Goal: Check status: Check status

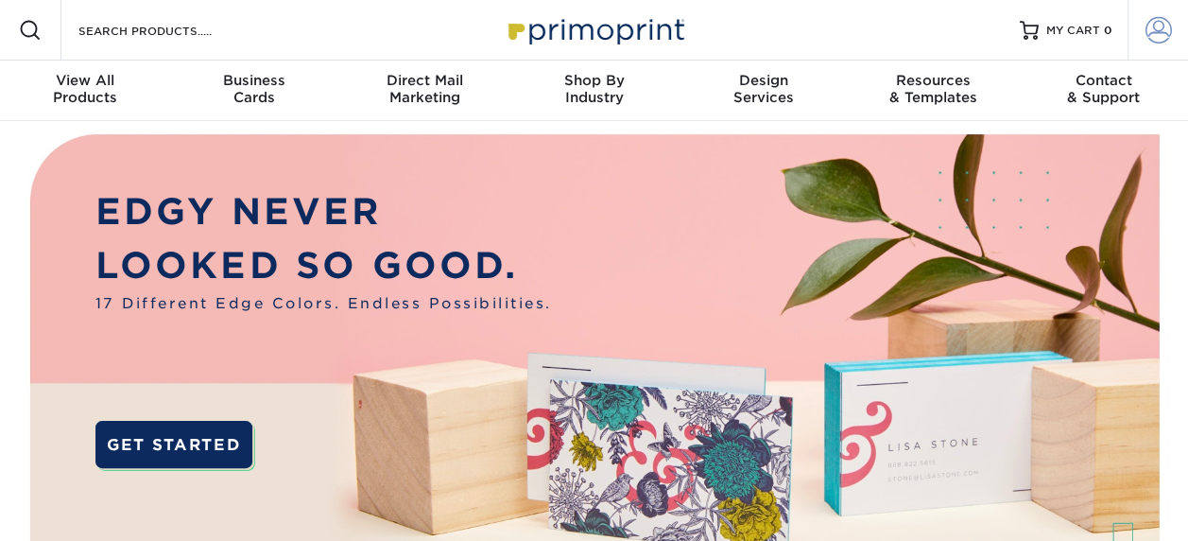
click at [1159, 30] on span at bounding box center [1159, 30] width 26 height 26
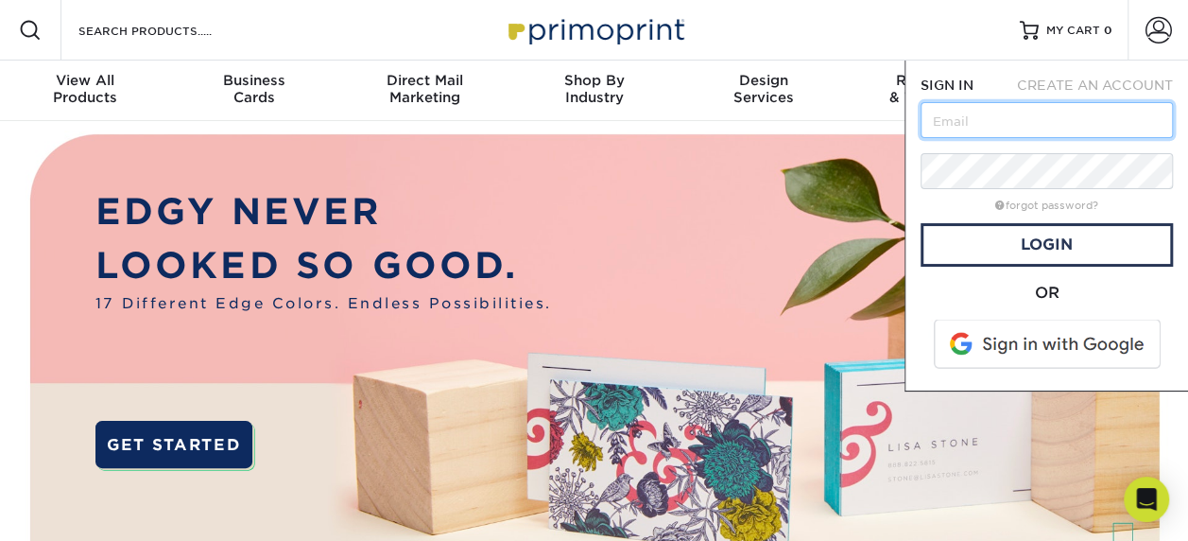
click at [1052, 121] on input "text" at bounding box center [1047, 120] width 252 height 36
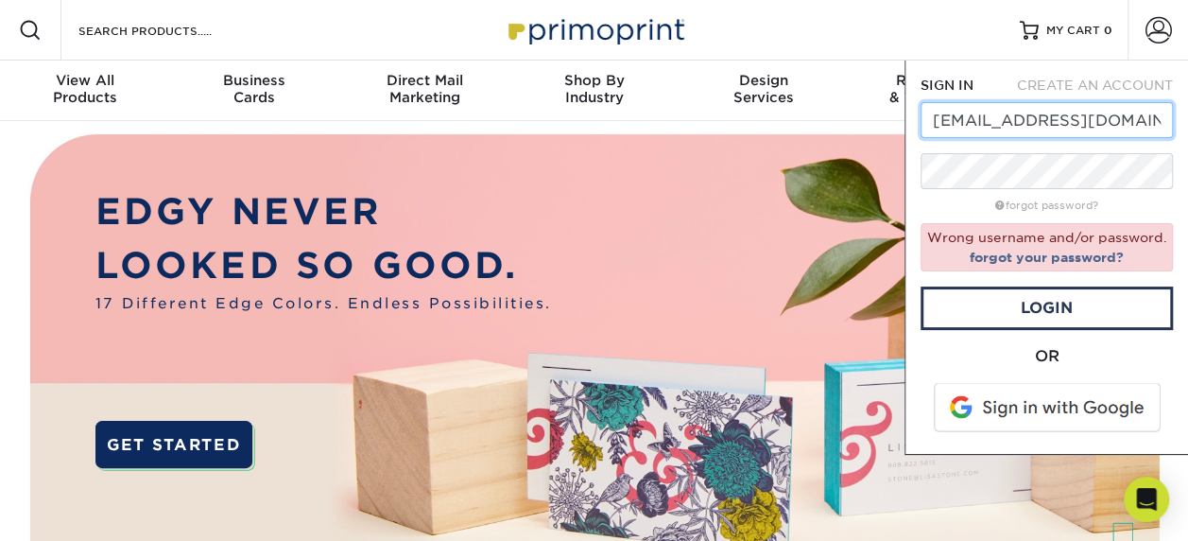
click at [1151, 110] on input "[EMAIL_ADDRESS][DOMAIN_NAME]" at bounding box center [1047, 120] width 252 height 36
click at [1117, 113] on input "[EMAIL_ADDRESS][DOMAIN_NAME]" at bounding box center [1047, 120] width 252 height 36
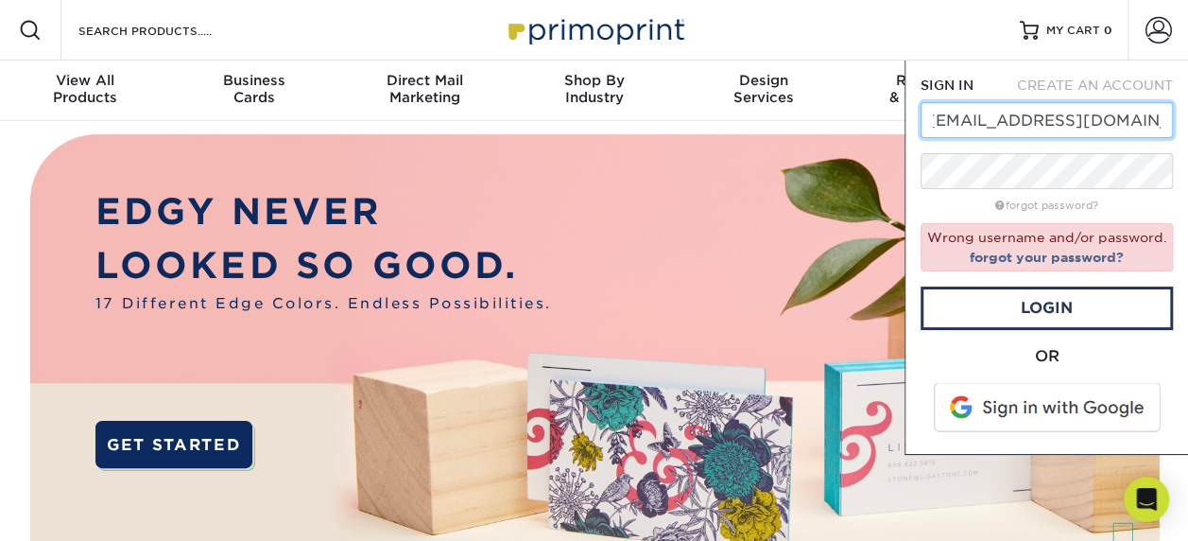
type input "[EMAIL_ADDRESS][DOMAIN_NAME]"
click at [992, 82] on div "SIGN IN" at bounding box center [954, 85] width 94 height 19
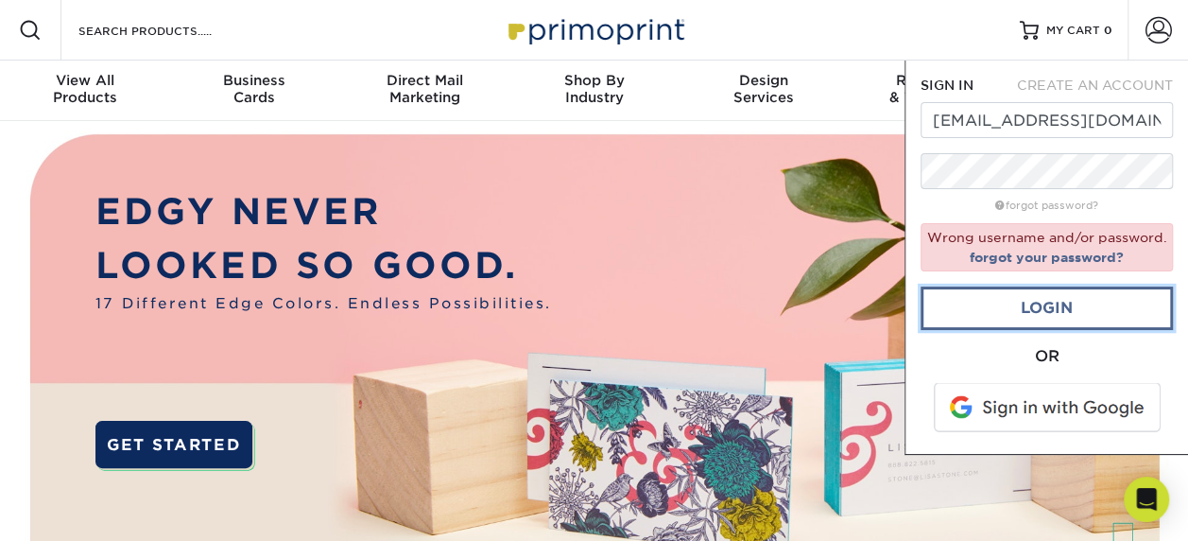
click at [1063, 298] on link "Login" at bounding box center [1047, 307] width 252 height 43
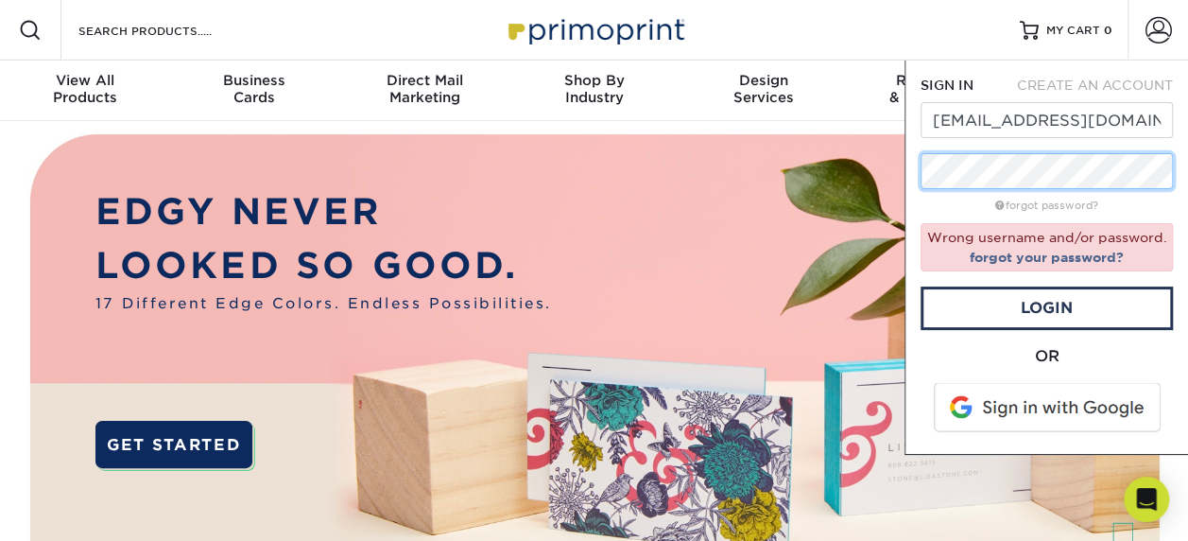
click at [917, 158] on div "SIGN IN CREATE AN ACCOUNT [EMAIL_ADDRESS][DOMAIN_NAME] forgot password? Wrong u…" at bounding box center [1047, 258] width 284 height 394
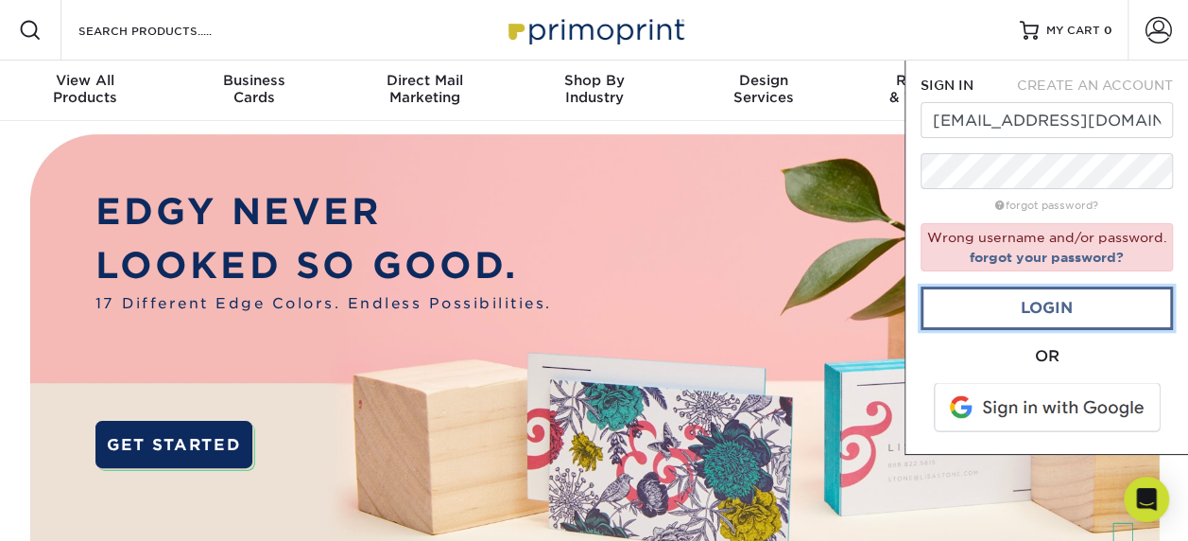
click at [1055, 317] on link "Login" at bounding box center [1047, 307] width 252 height 43
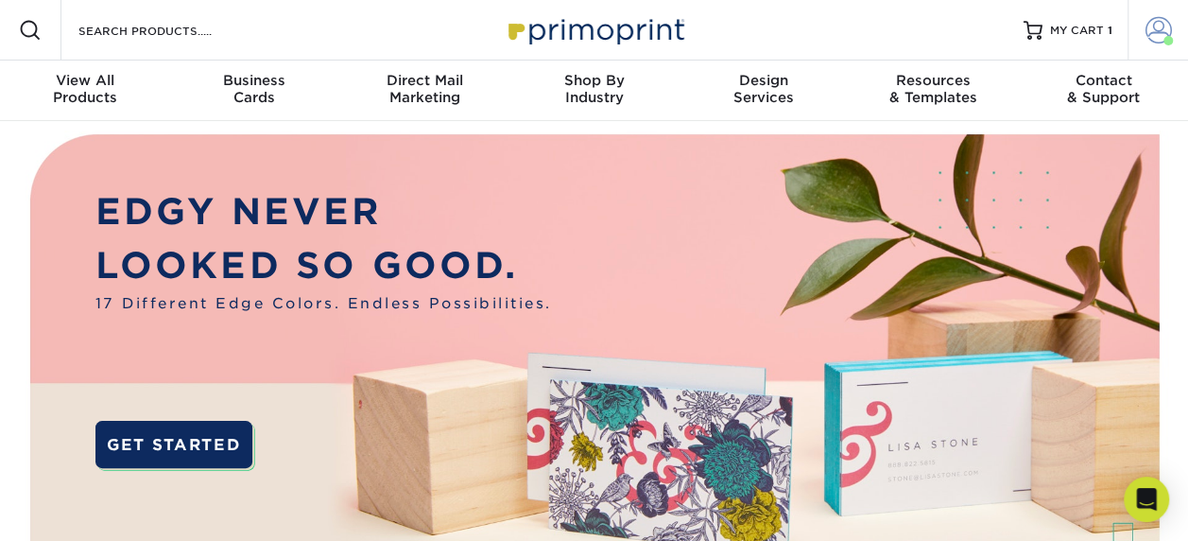
click at [1155, 43] on span at bounding box center [1159, 30] width 26 height 26
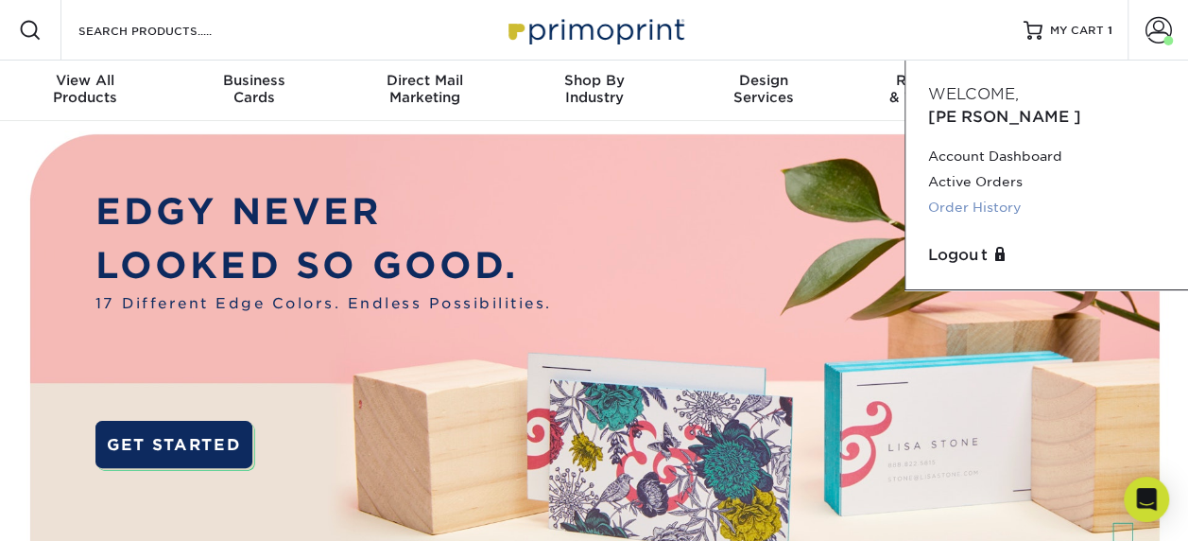
click at [961, 195] on link "Order History" at bounding box center [1046, 208] width 237 height 26
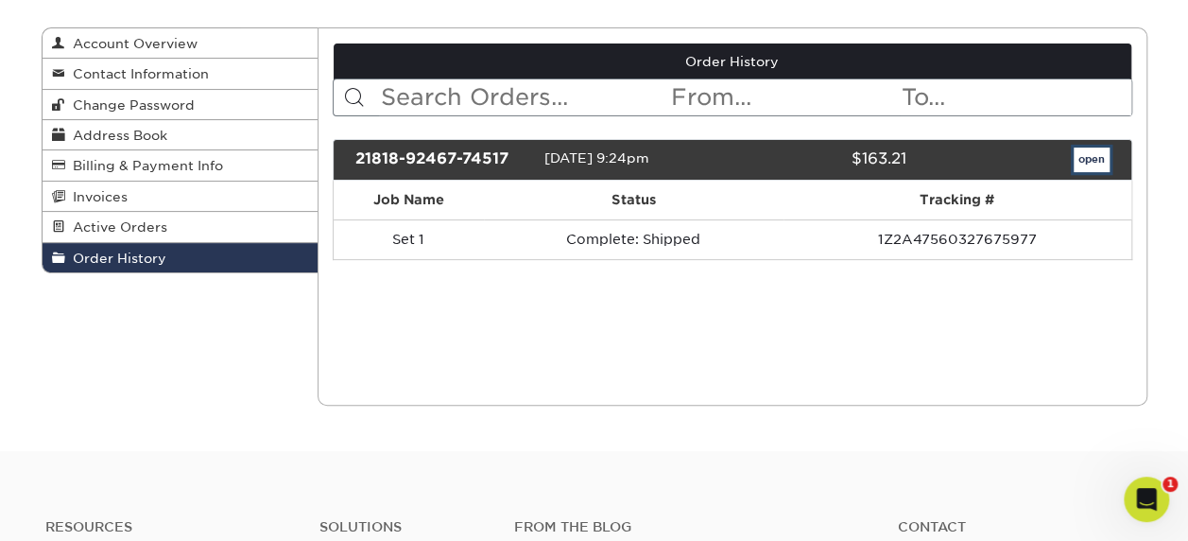
click at [1087, 162] on link "open" at bounding box center [1092, 159] width 36 height 25
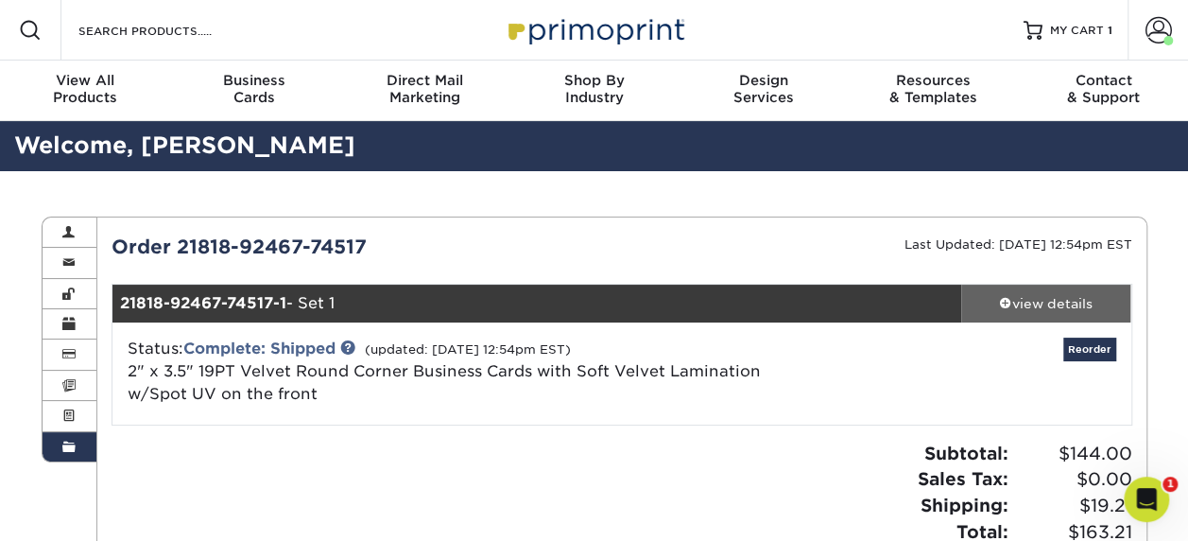
click at [1020, 299] on div "view details" at bounding box center [1047, 303] width 170 height 19
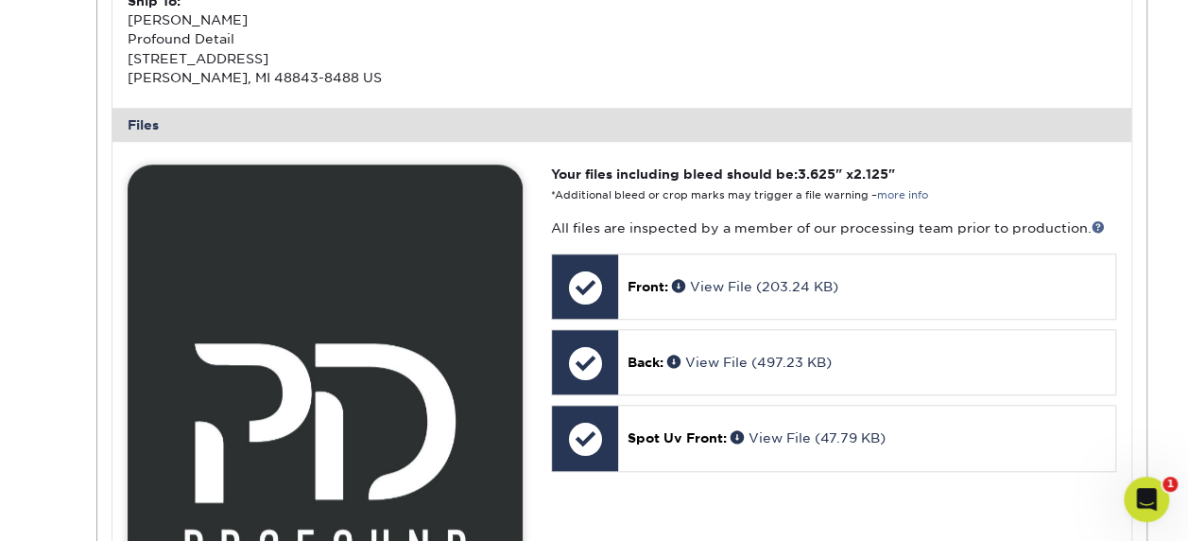
scroll to position [535, 0]
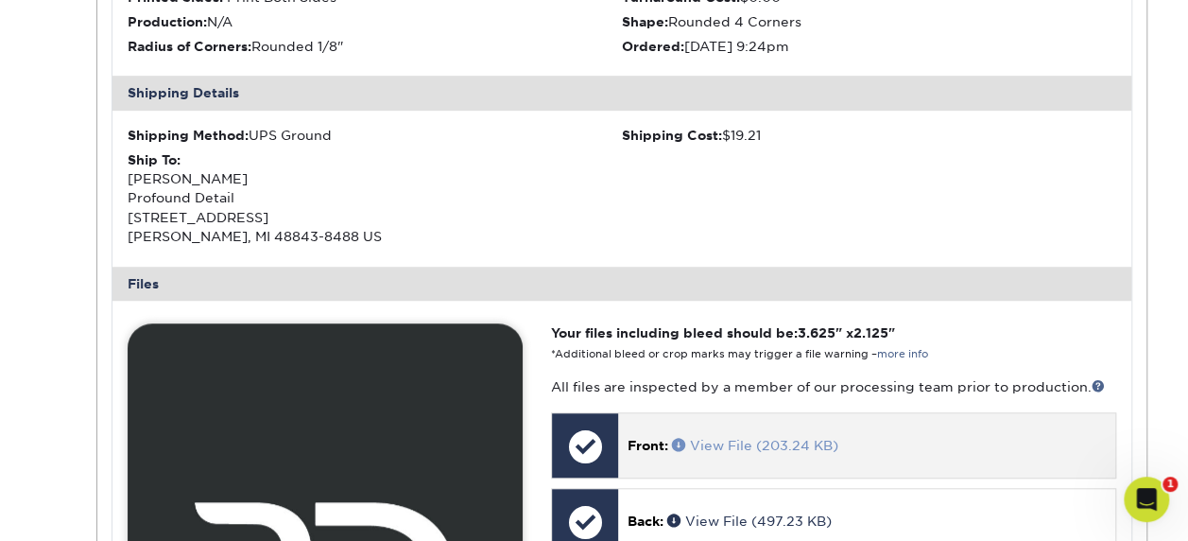
click at [785, 441] on link "View File (203.24 KB)" at bounding box center [755, 445] width 166 height 15
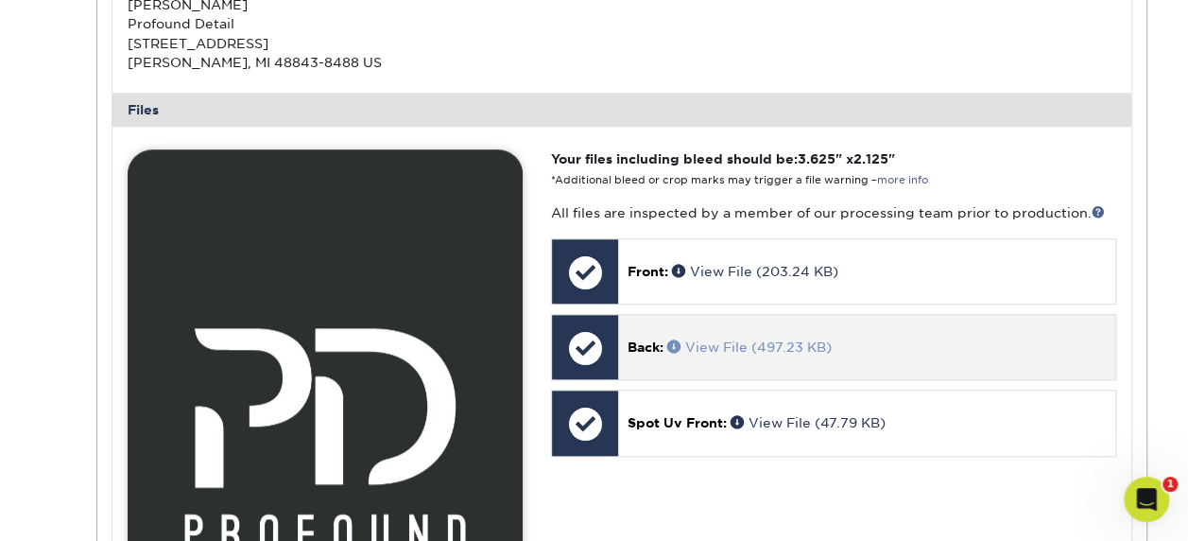
scroll to position [724, 0]
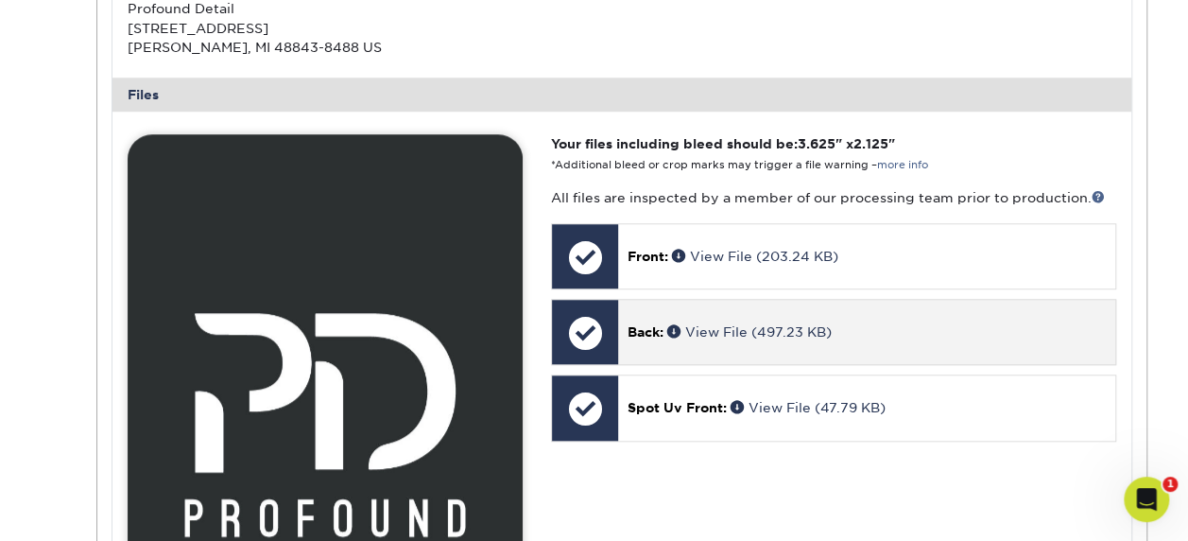
click at [728, 338] on p "Back: View File (497.23 KB)" at bounding box center [866, 331] width 477 height 19
click at [715, 326] on link "View File (497.23 KB)" at bounding box center [749, 331] width 165 height 15
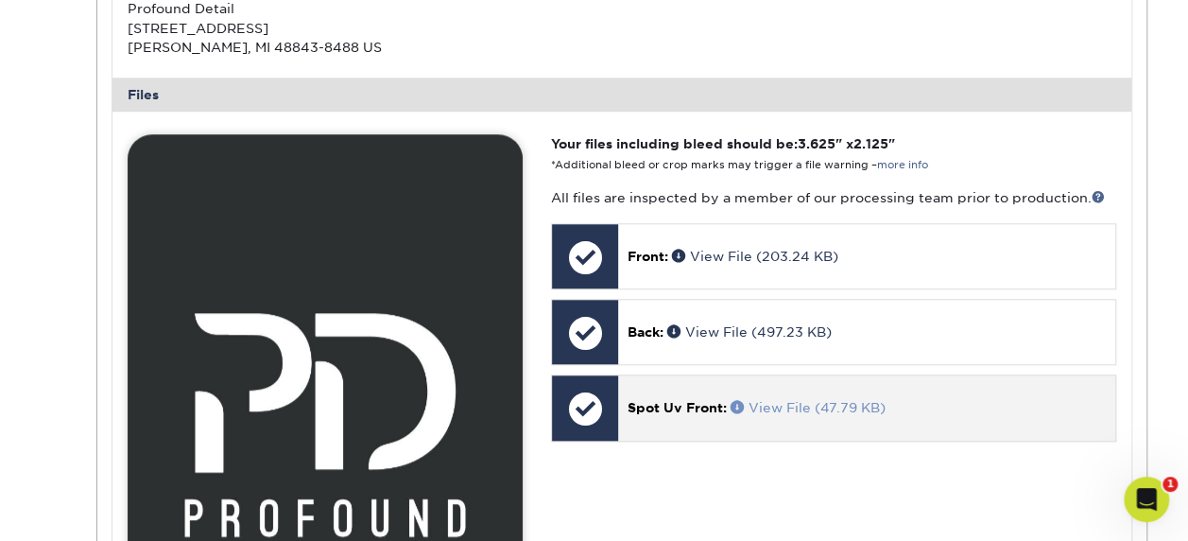
click at [819, 407] on link "View File (47.79 KB)" at bounding box center [808, 407] width 155 height 15
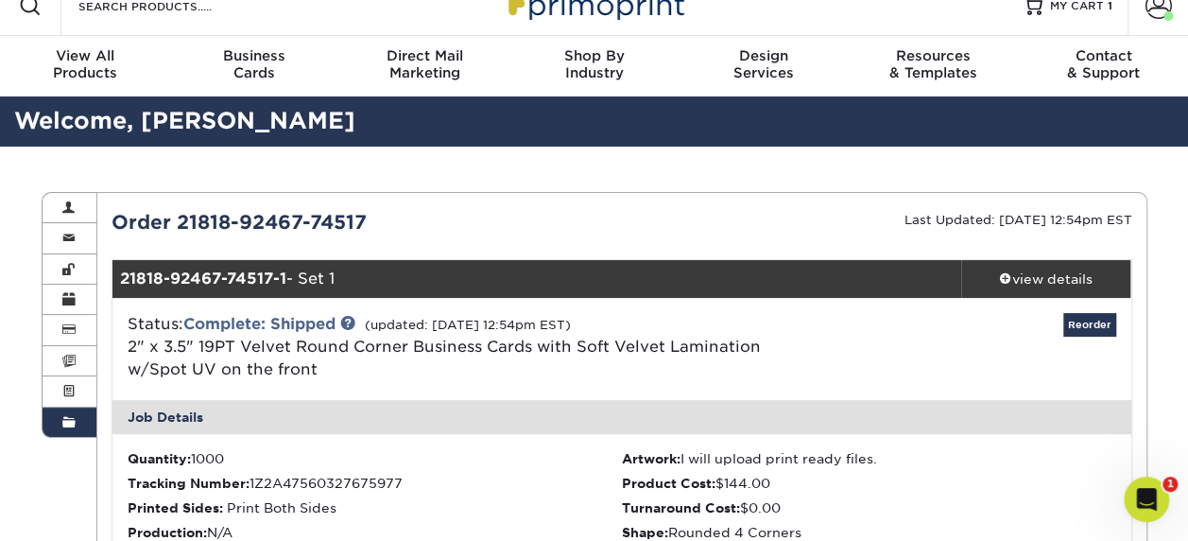
scroll to position [0, 0]
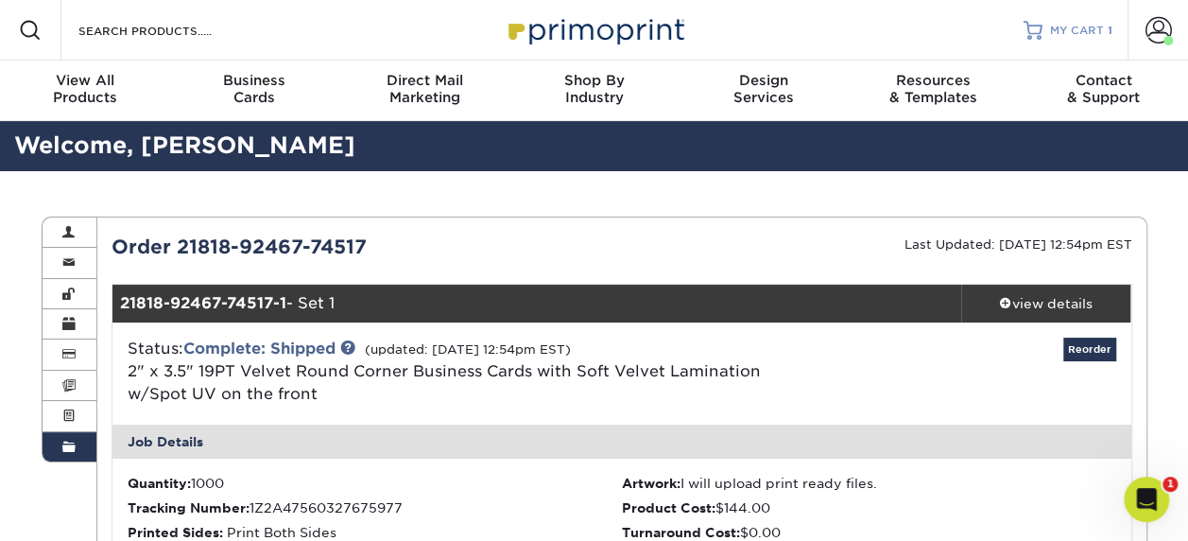
click at [1095, 24] on span "MY CART" at bounding box center [1077, 31] width 54 height 16
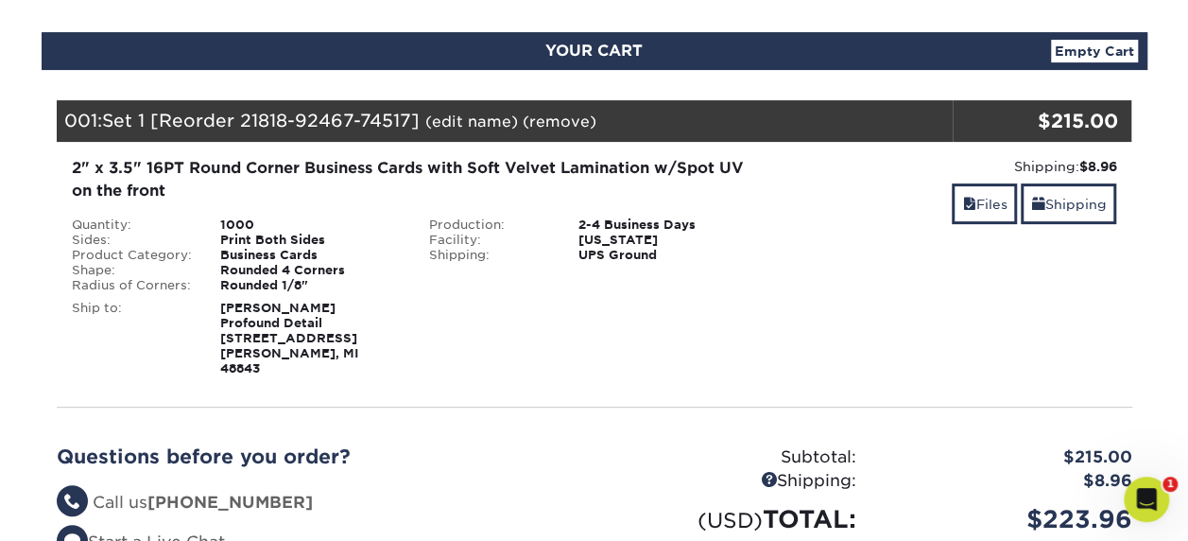
scroll to position [189, 0]
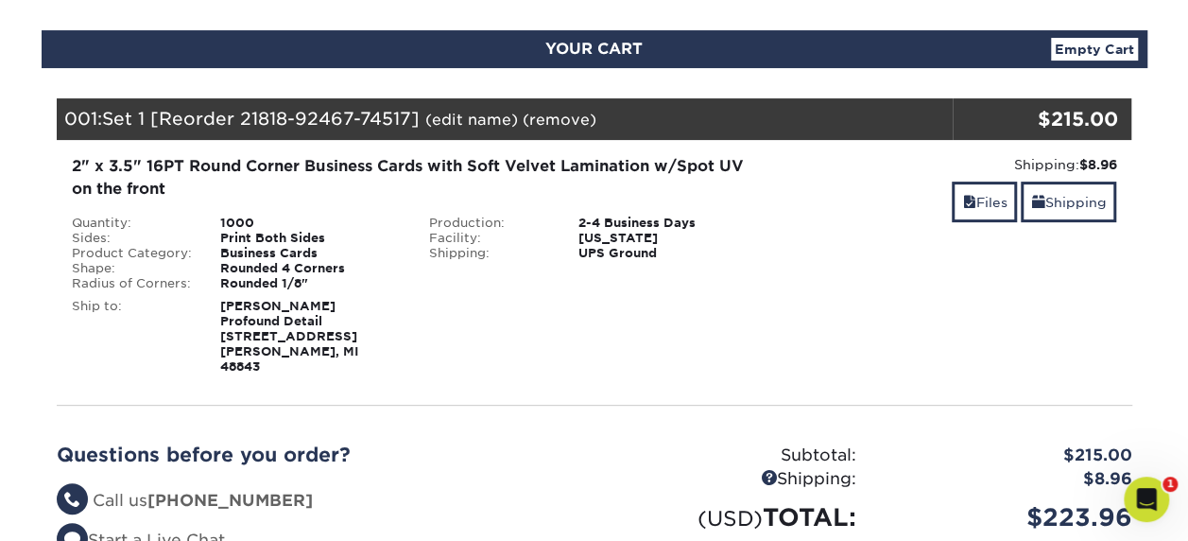
click at [240, 223] on div "1000" at bounding box center [310, 223] width 209 height 15
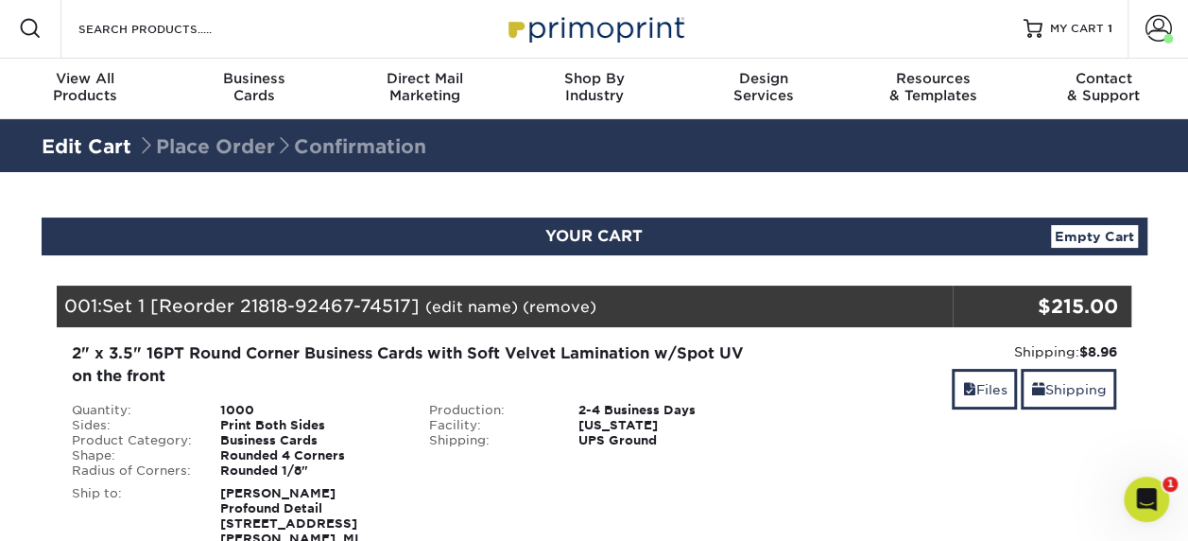
scroll to position [0, 0]
